Goal: Transaction & Acquisition: Purchase product/service

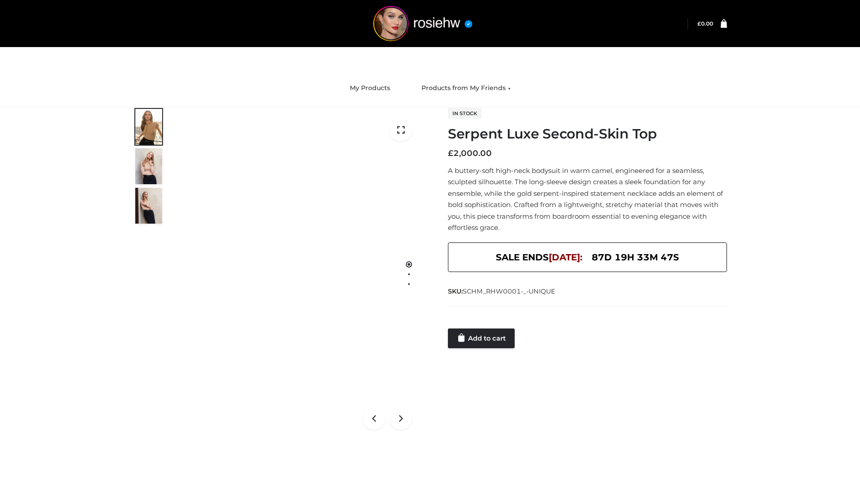
click at [482, 338] on link "Add to cart" at bounding box center [481, 338] width 67 height 20
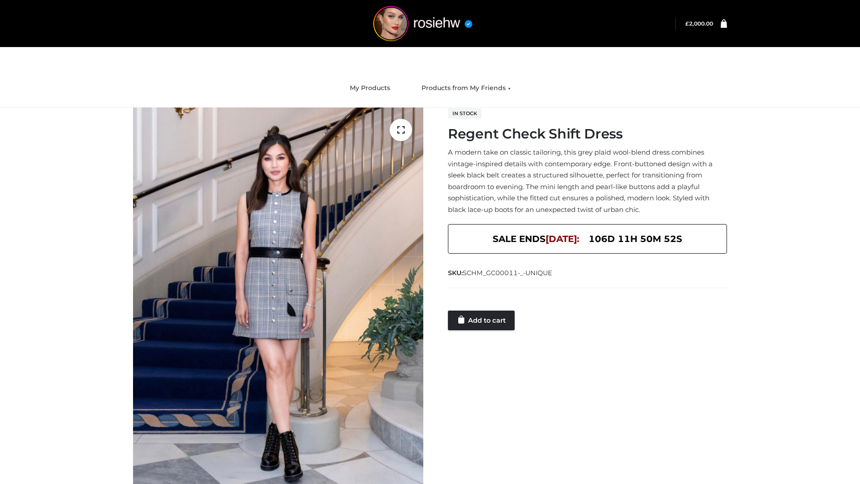
click at [482, 320] on link "Add to cart" at bounding box center [481, 320] width 67 height 20
